Goal: Navigation & Orientation: Find specific page/section

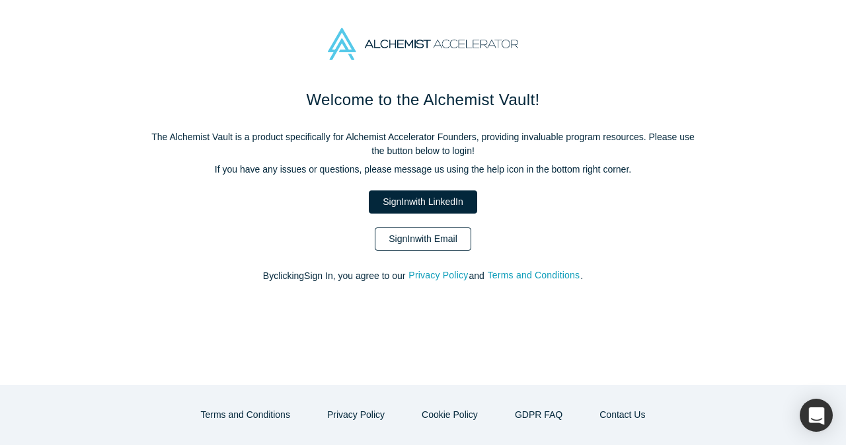
click at [457, 248] on link "Sign In with Email" at bounding box center [423, 238] width 97 height 23
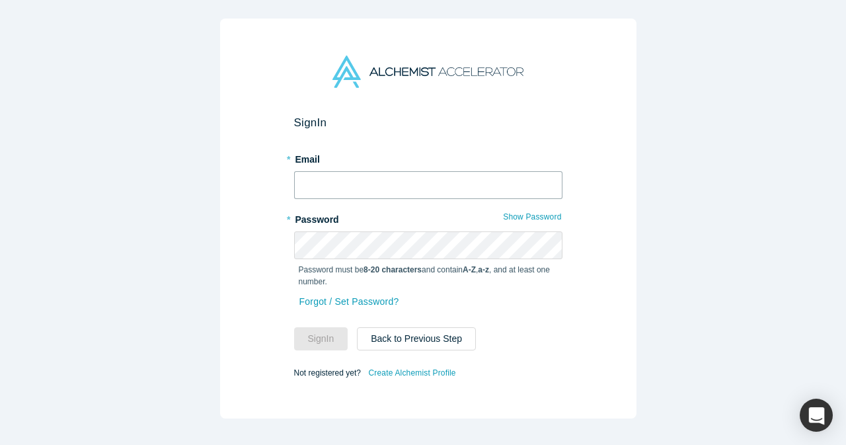
click at [368, 178] on input "text" at bounding box center [428, 185] width 268 height 28
type input "[EMAIL_ADDRESS][DOMAIN_NAME]"
